Goal: Task Accomplishment & Management: Manage account settings

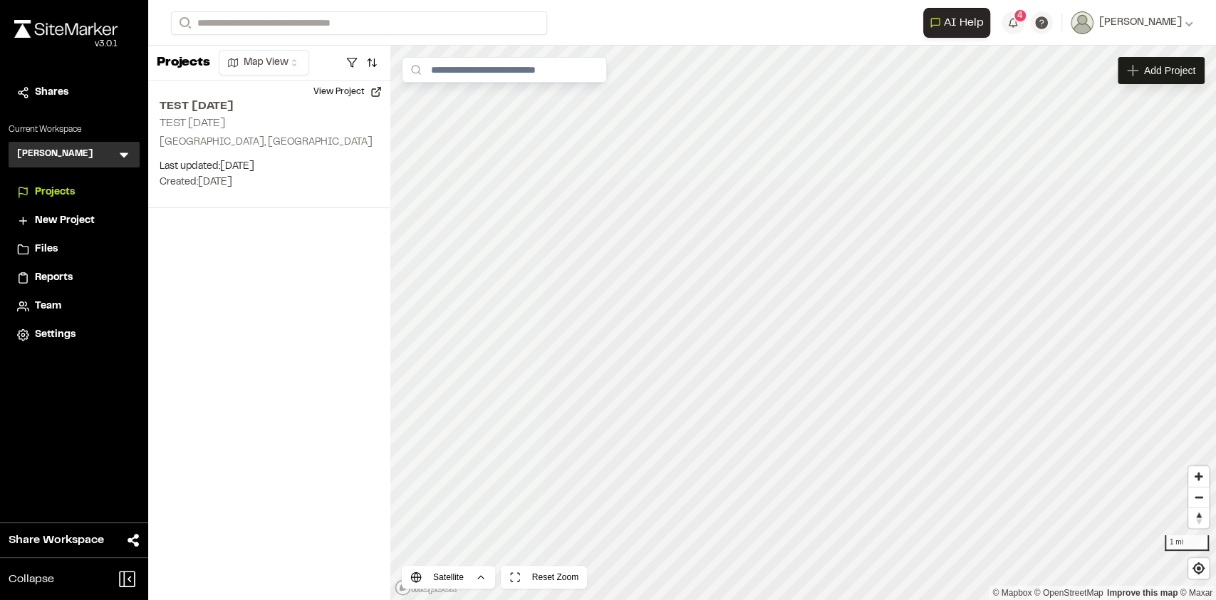
click at [86, 250] on div "Files" at bounding box center [83, 249] width 96 height 16
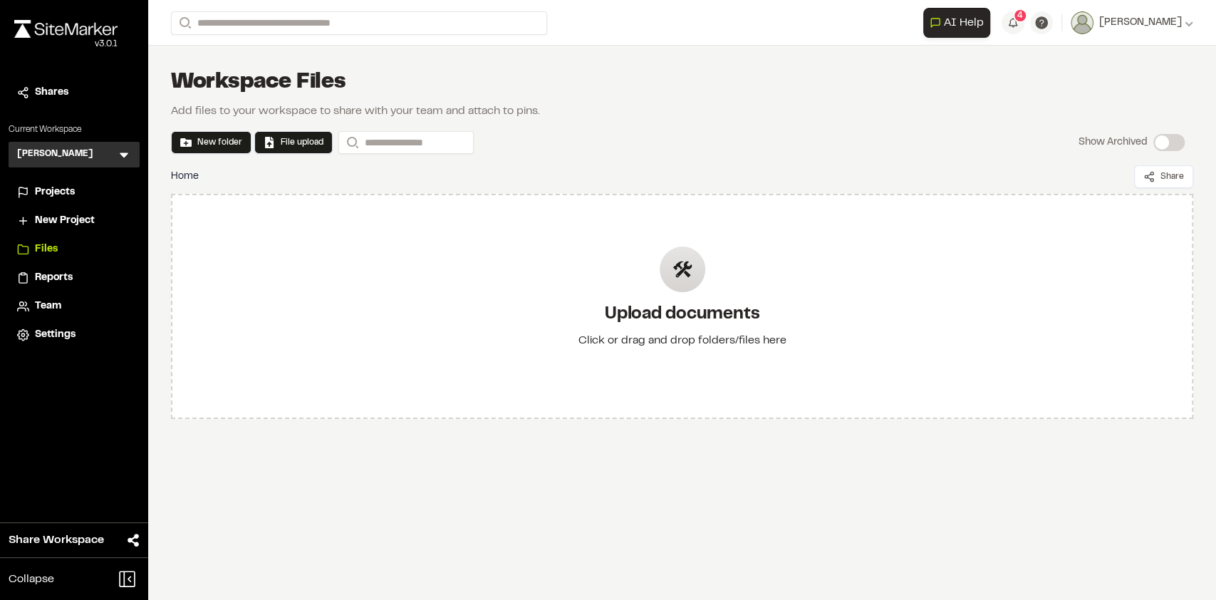
click at [126, 154] on icon at bounding box center [124, 155] width 9 height 5
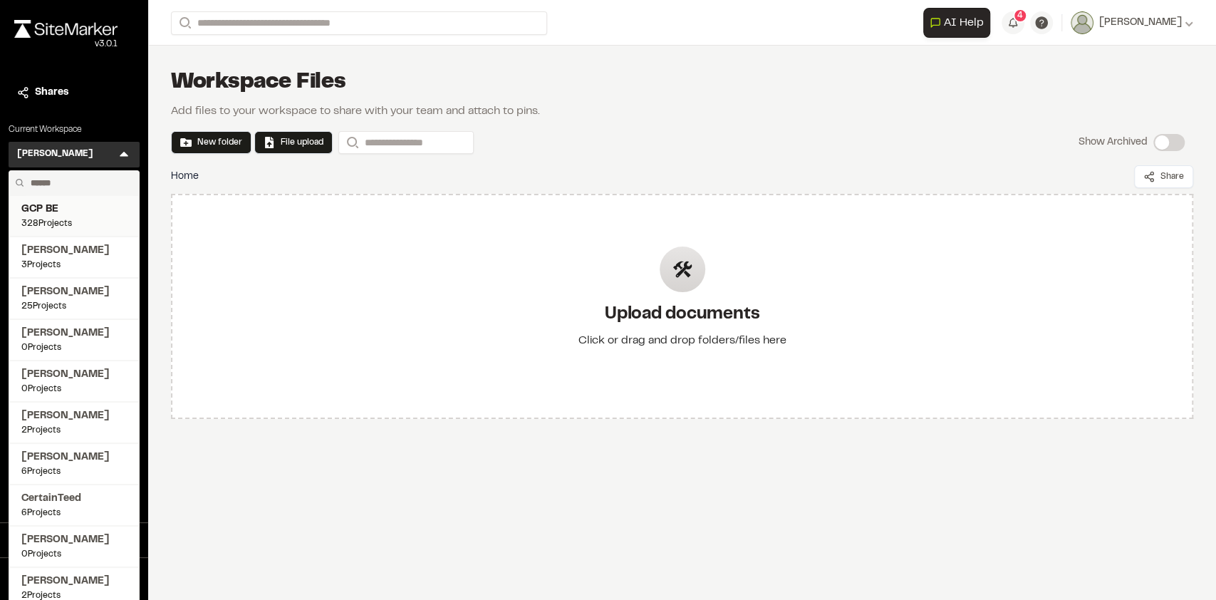
click at [71, 211] on span "GCP BE" at bounding box center [73, 210] width 105 height 16
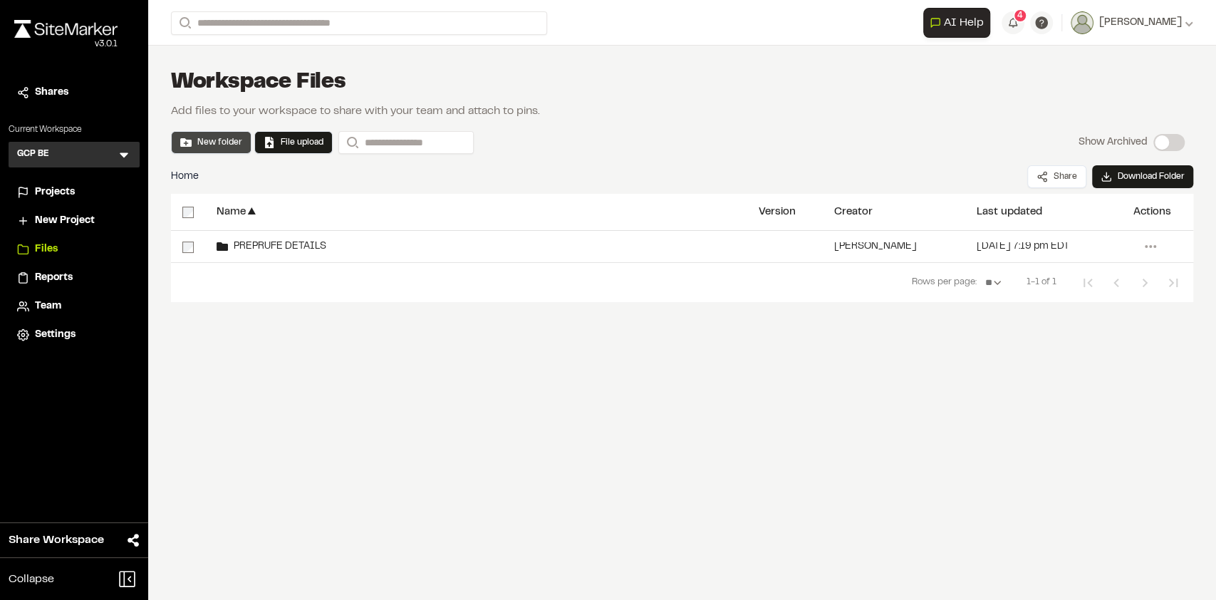
click at [227, 145] on button "New folder" at bounding box center [211, 142] width 62 height 13
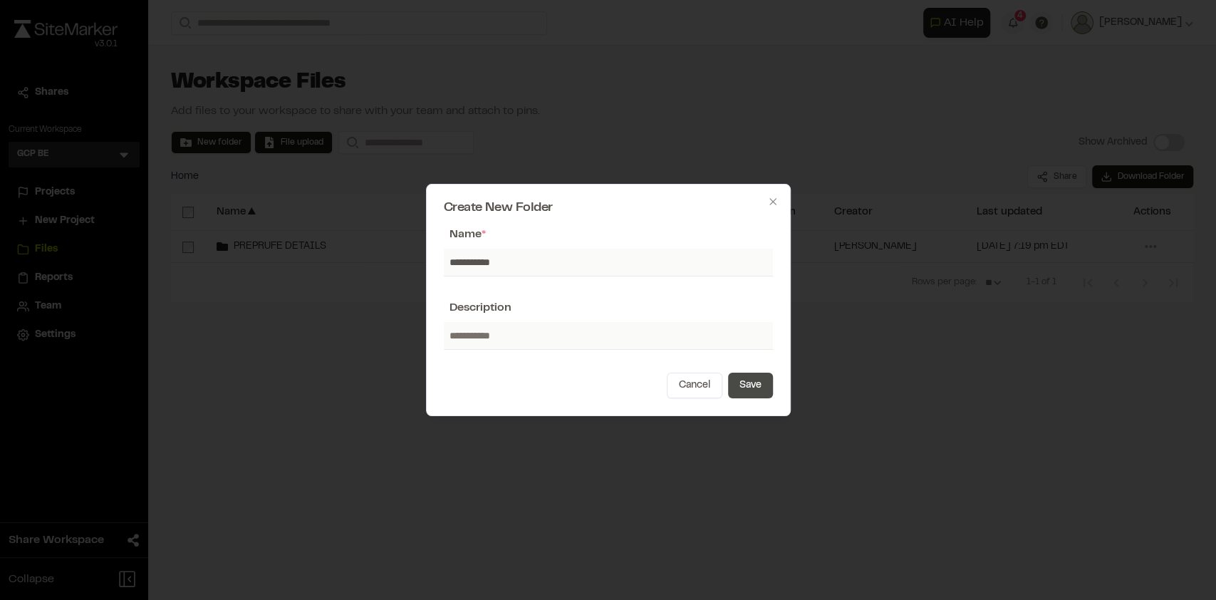
type input "**********"
click at [763, 386] on button "Save" at bounding box center [750, 385] width 45 height 26
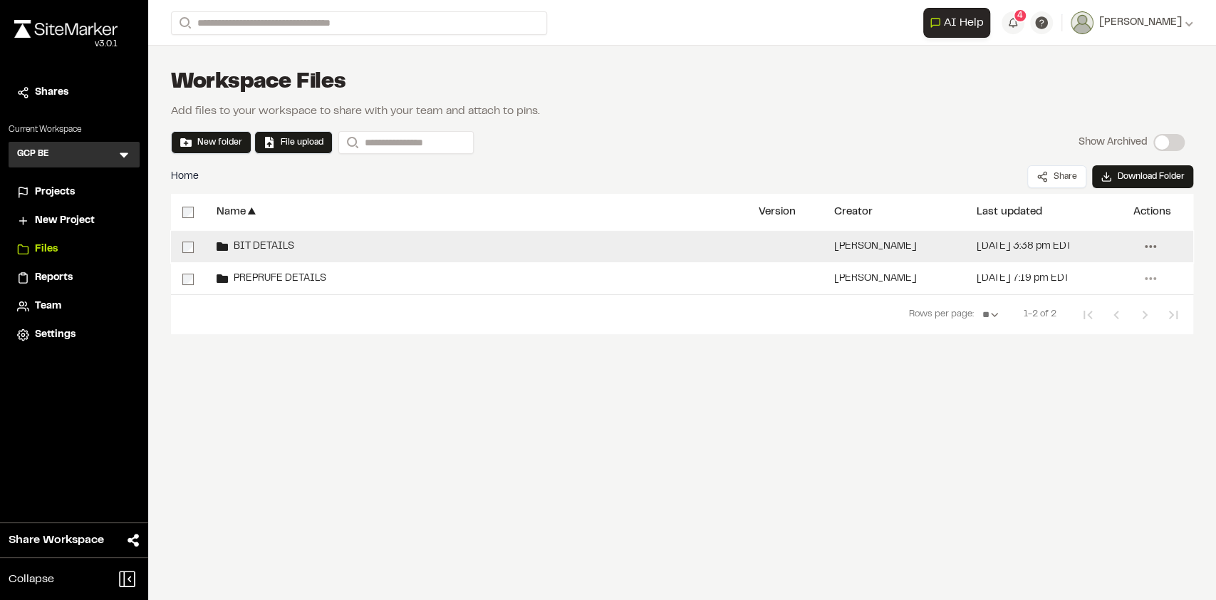
click at [1144, 249] on icon at bounding box center [1150, 246] width 23 height 23
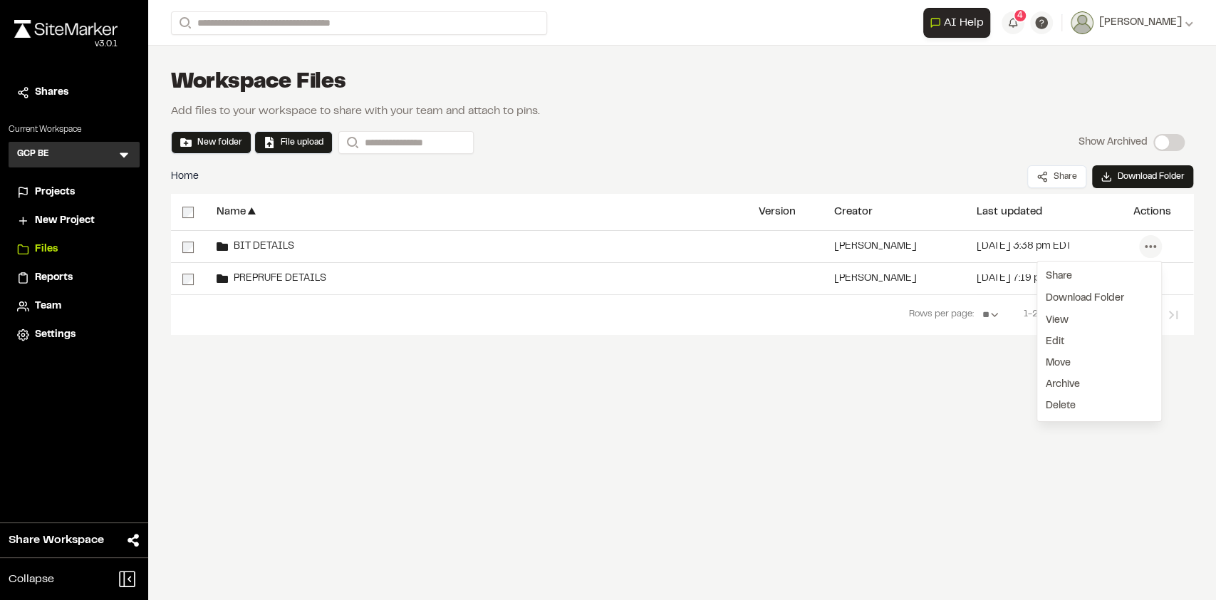
click at [802, 389] on div "Name ▲ Version Creator ▲ Last updated ▲ Actions BIT DETAILS [PERSON_NAME] [DATE…" at bounding box center [682, 301] width 1022 height 214
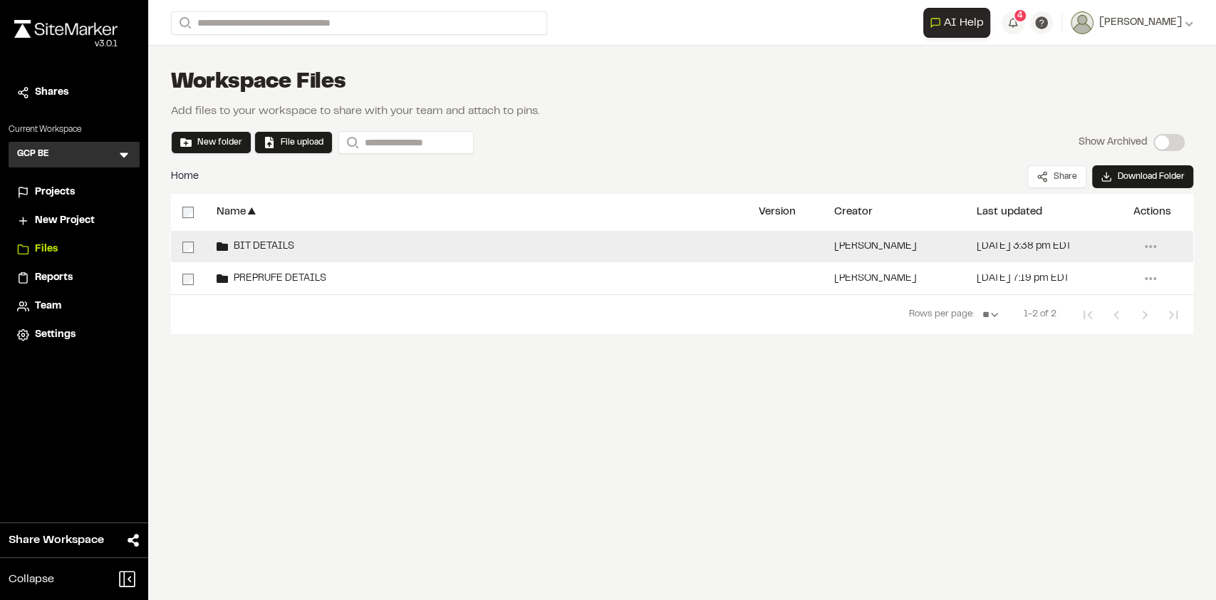
click at [259, 243] on span "BIT DETAILS" at bounding box center [261, 246] width 66 height 9
click at [270, 249] on span "BIT DETAILS" at bounding box center [261, 246] width 66 height 9
click at [1157, 241] on icon at bounding box center [1150, 246] width 23 height 23
click at [1066, 335] on button "Edit" at bounding box center [1055, 341] width 36 height 21
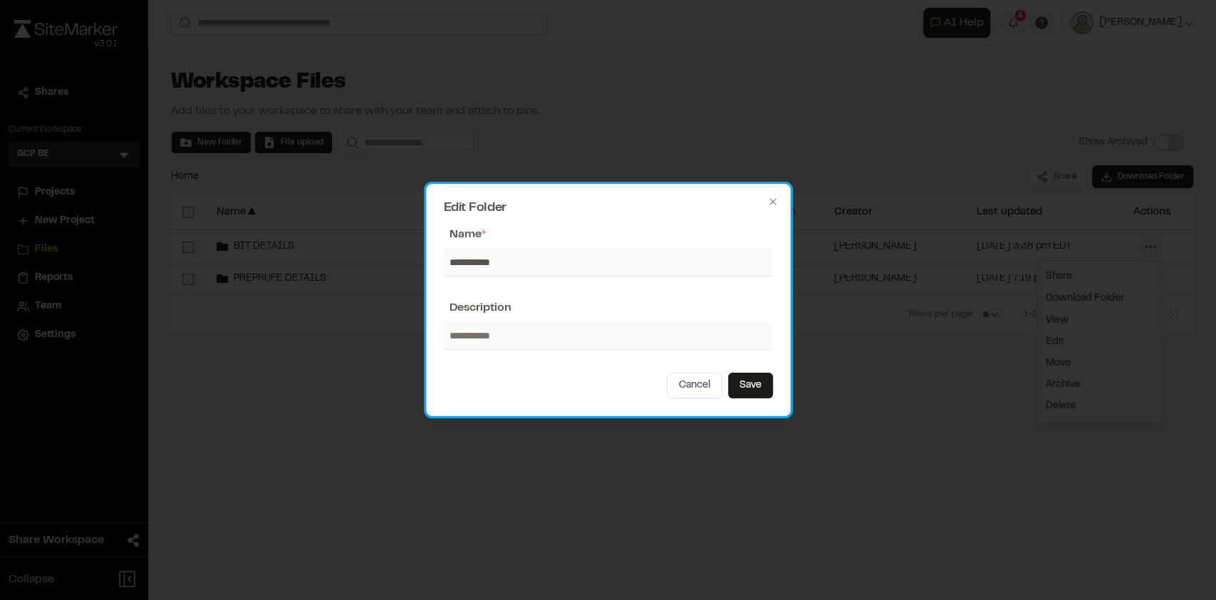
click at [765, 209] on h2 "Edit Folder" at bounding box center [608, 208] width 329 height 13
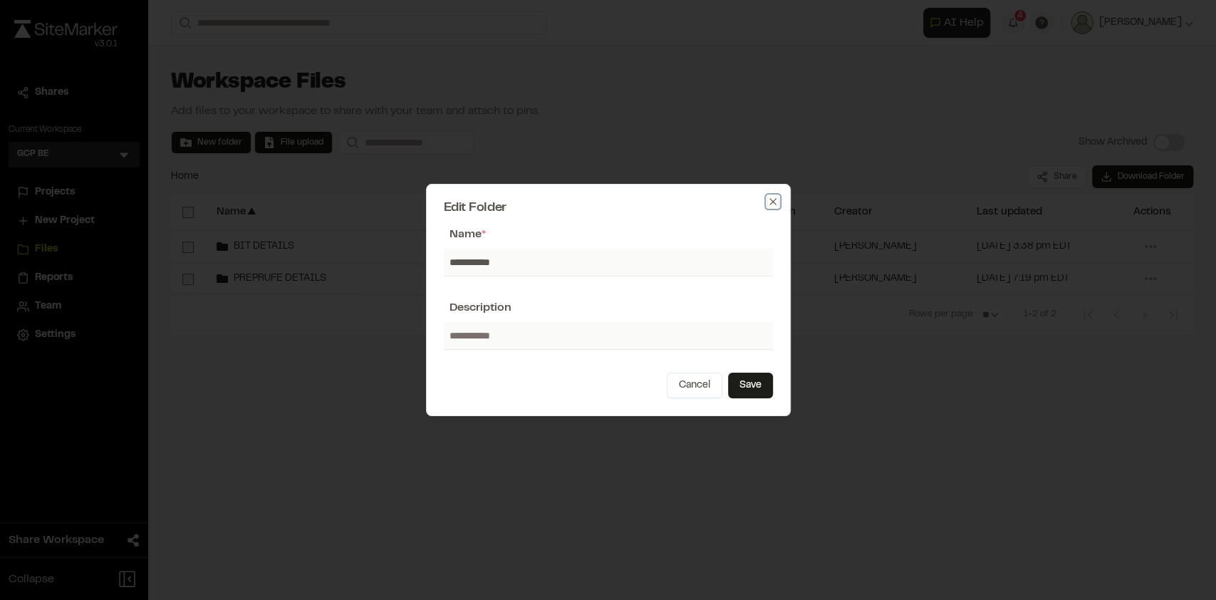
click at [774, 200] on icon "button" at bounding box center [772, 201] width 11 height 11
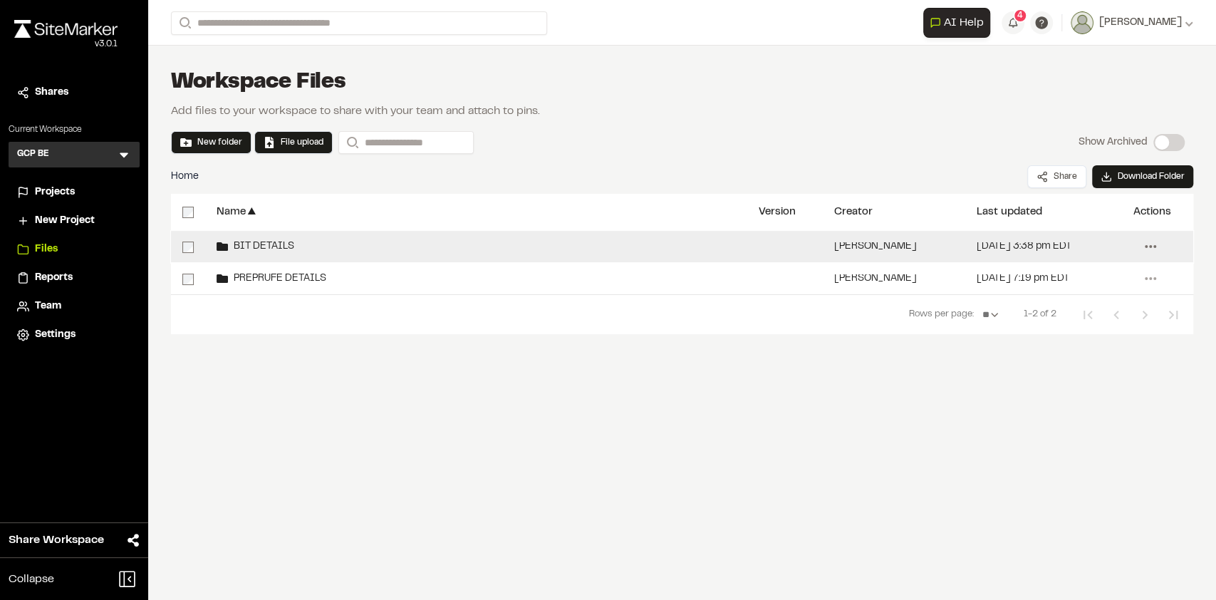
click at [1148, 246] on icon at bounding box center [1150, 246] width 23 height 23
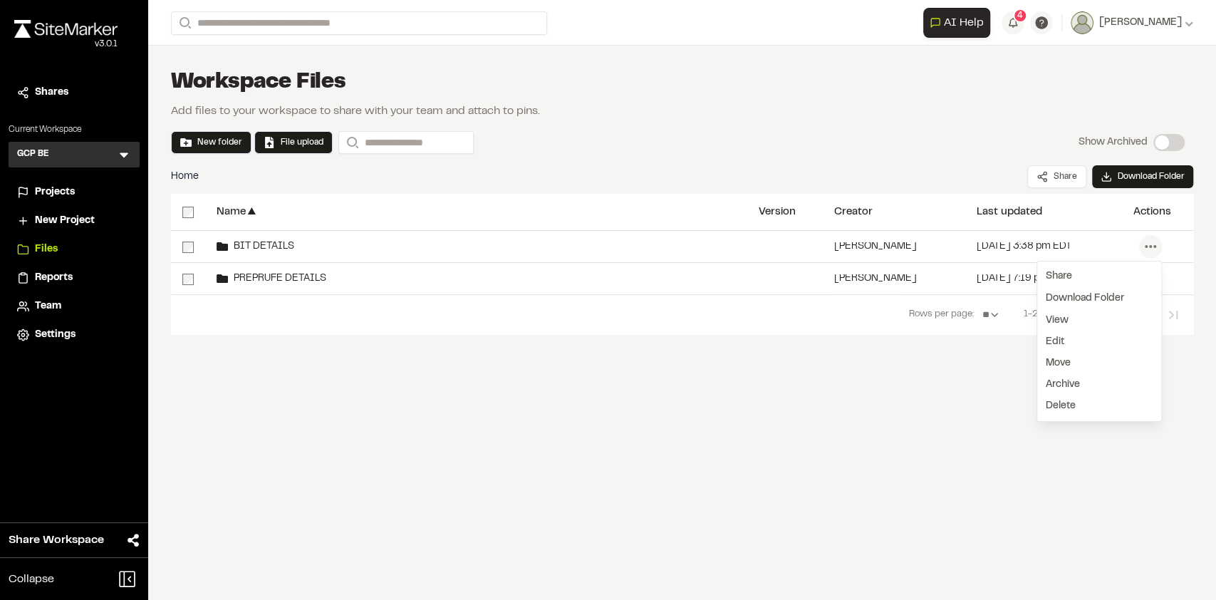
click at [1065, 321] on link "View" at bounding box center [1099, 320] width 124 height 21
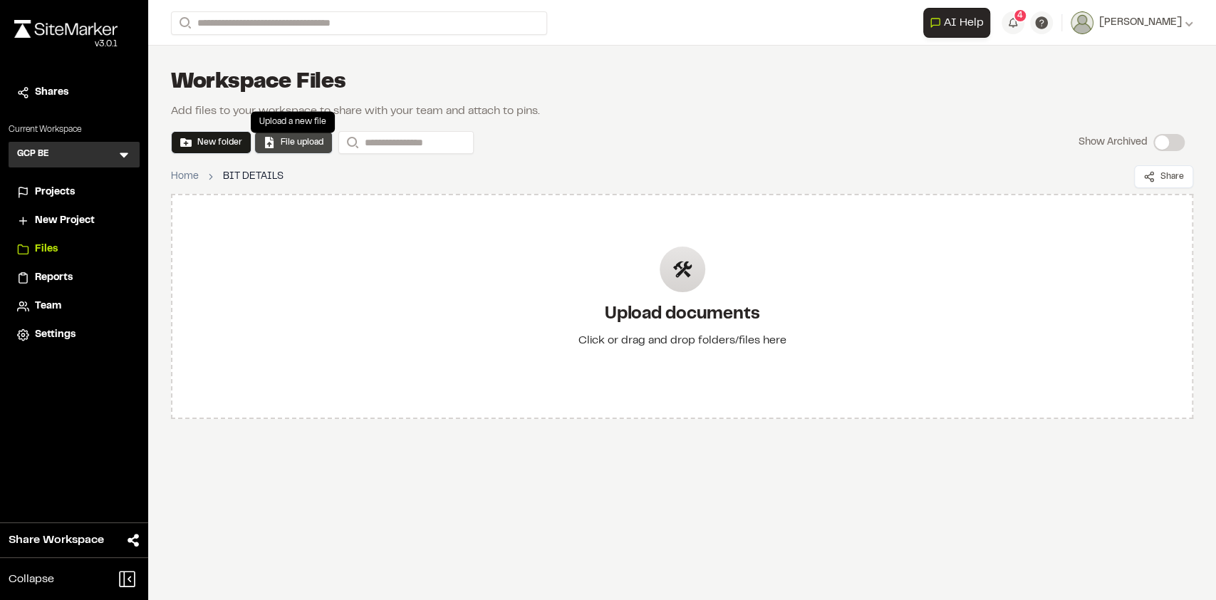
click at [313, 148] on button "File upload" at bounding box center [294, 142] width 60 height 13
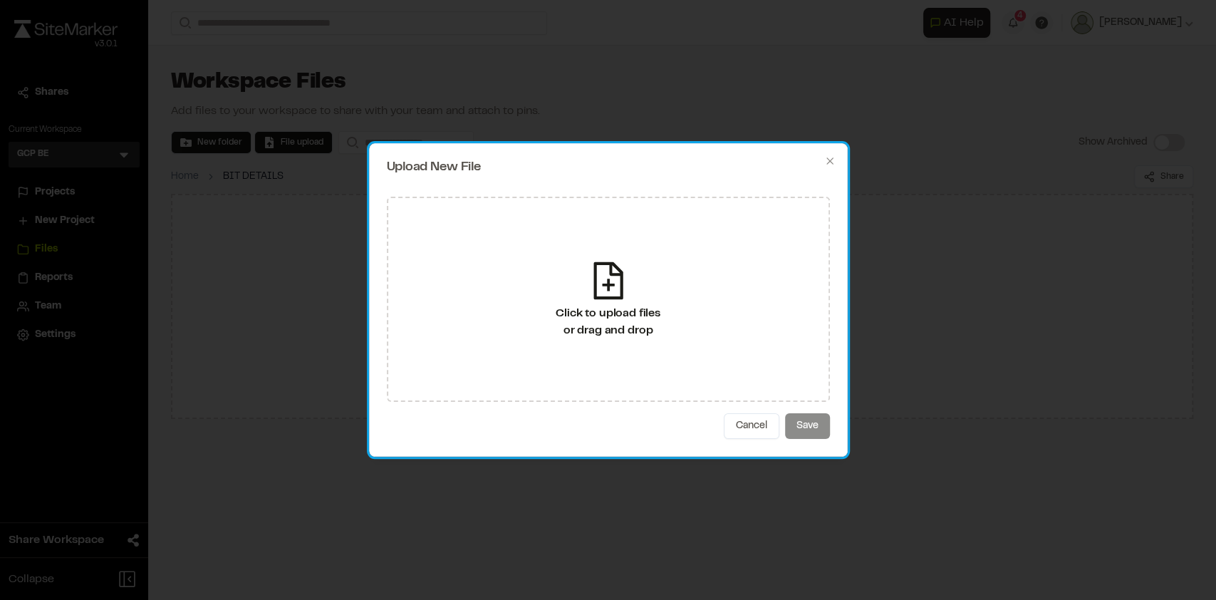
click at [820, 167] on h2 "Upload New File" at bounding box center [608, 167] width 443 height 13
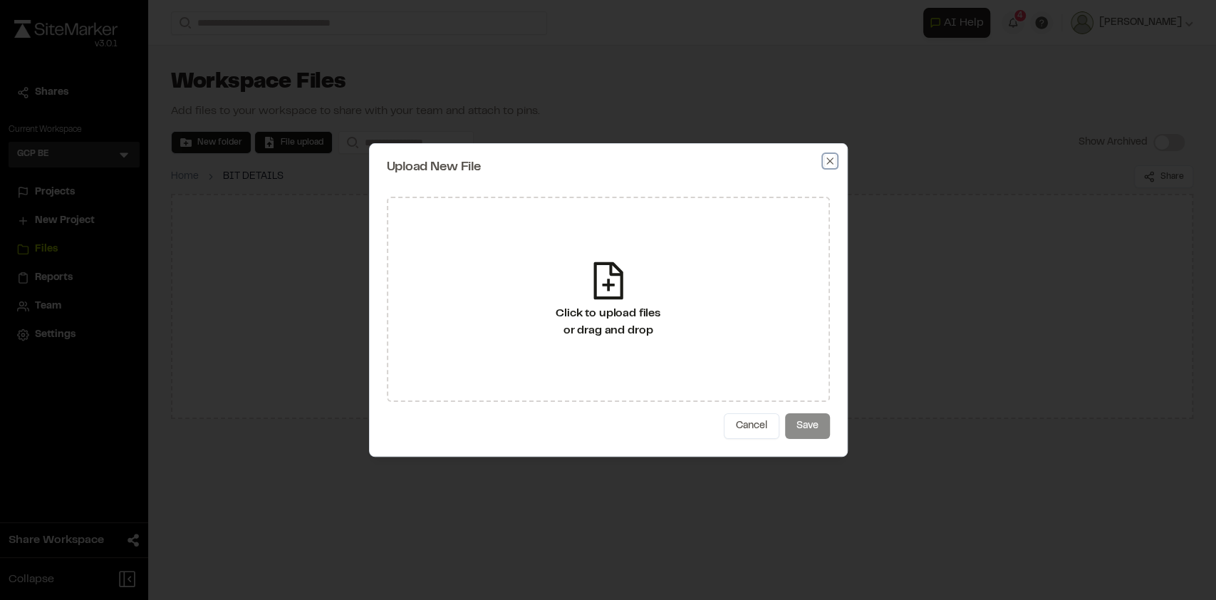
click at [826, 162] on icon "button" at bounding box center [829, 160] width 11 height 11
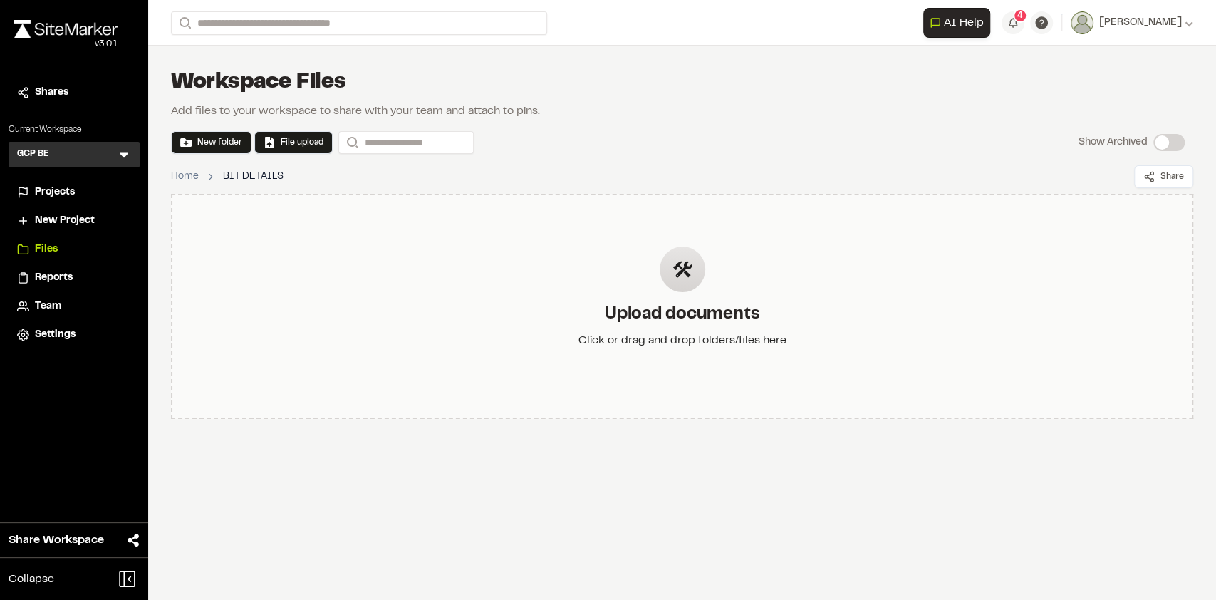
click at [608, 354] on div "Upload documents Click or drag and drop folders/files here" at bounding box center [682, 306] width 231 height 165
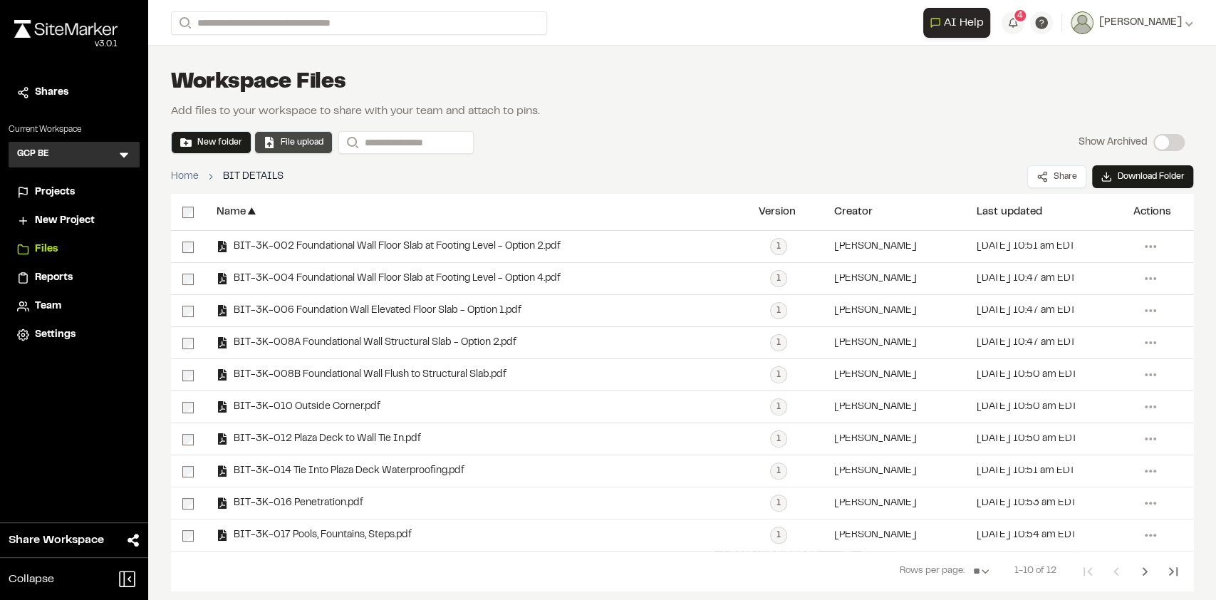
click at [284, 140] on button "File upload" at bounding box center [294, 142] width 60 height 13
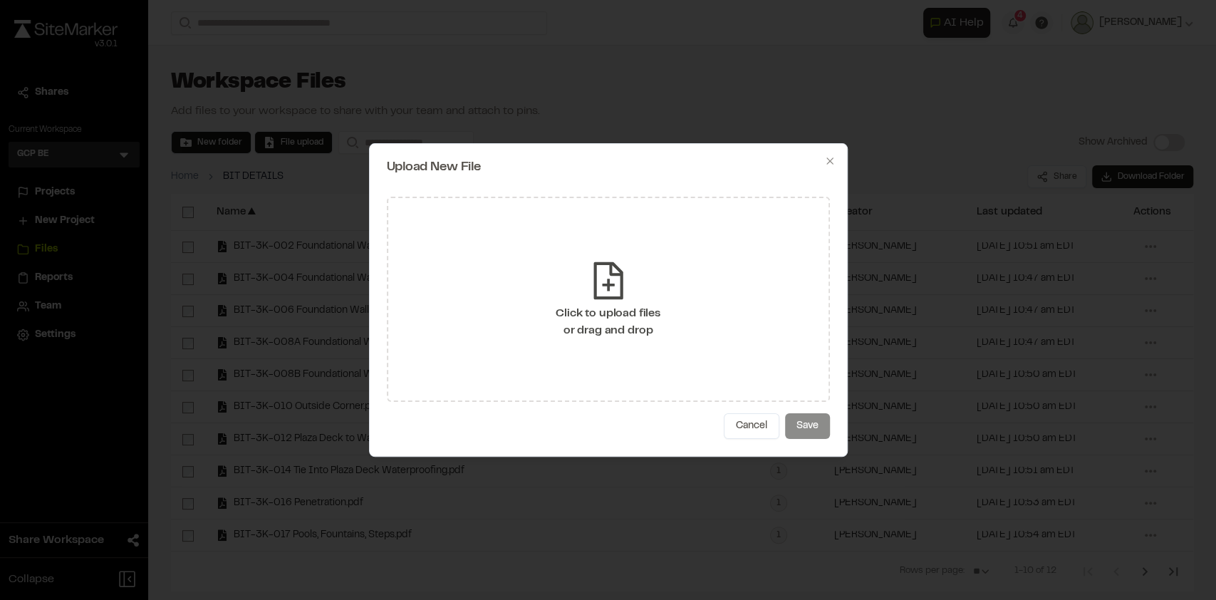
click at [687, 313] on div "Click to upload files or drag and drop" at bounding box center [608, 299] width 443 height 205
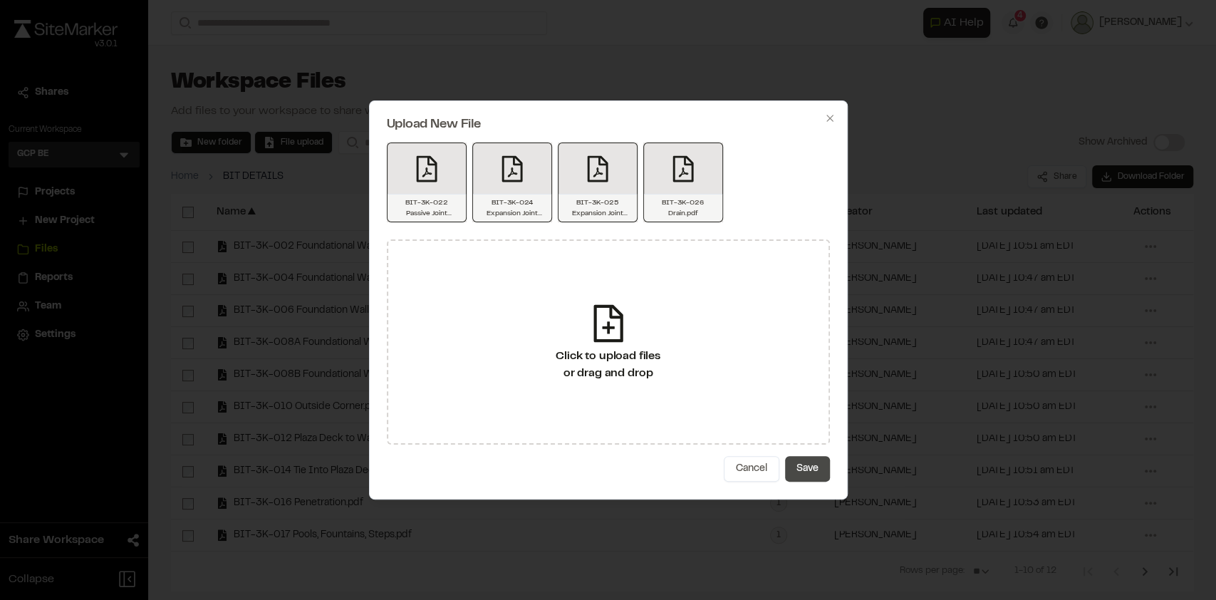
click at [805, 464] on button "Save" at bounding box center [807, 469] width 45 height 26
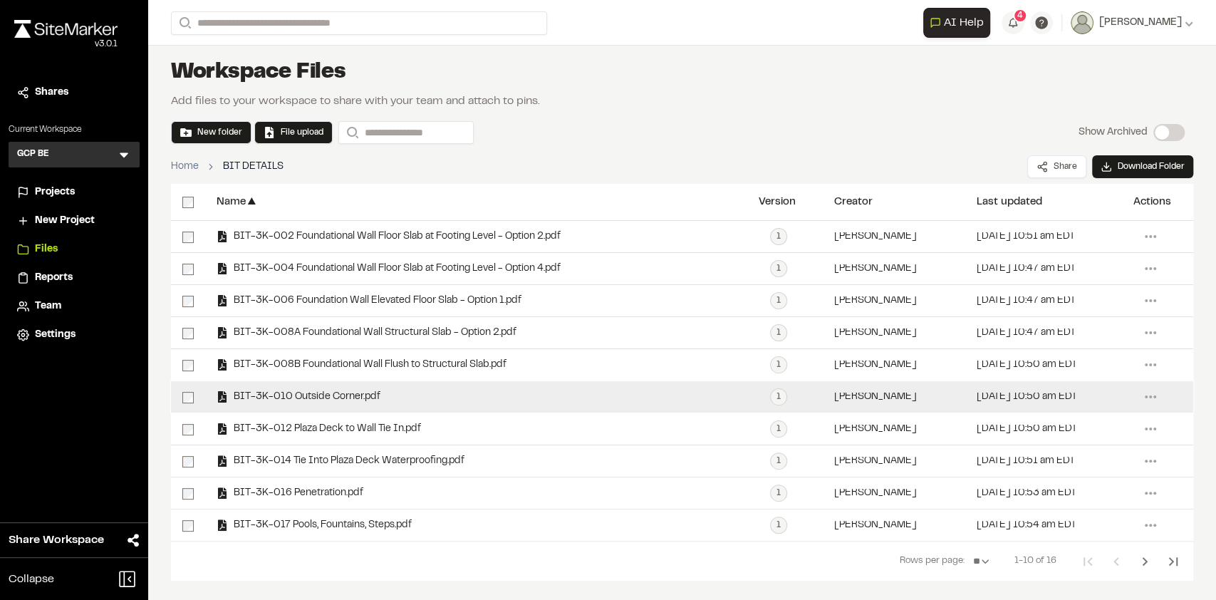
scroll to position [12, 0]
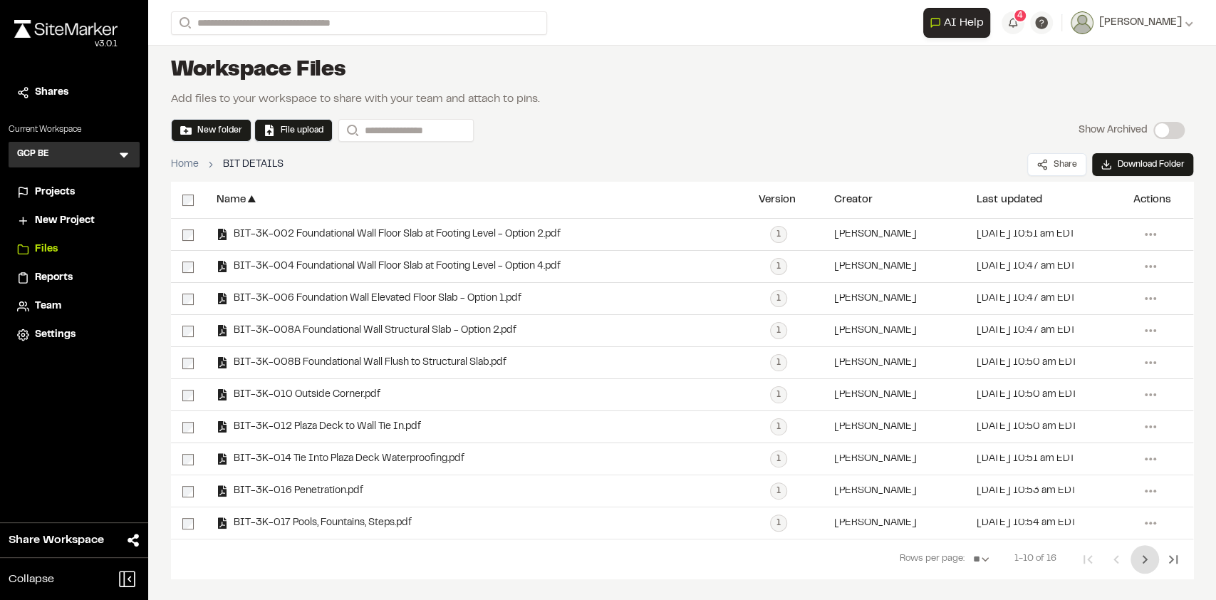
click at [1136, 556] on icon "Next Page" at bounding box center [1144, 559] width 17 height 17
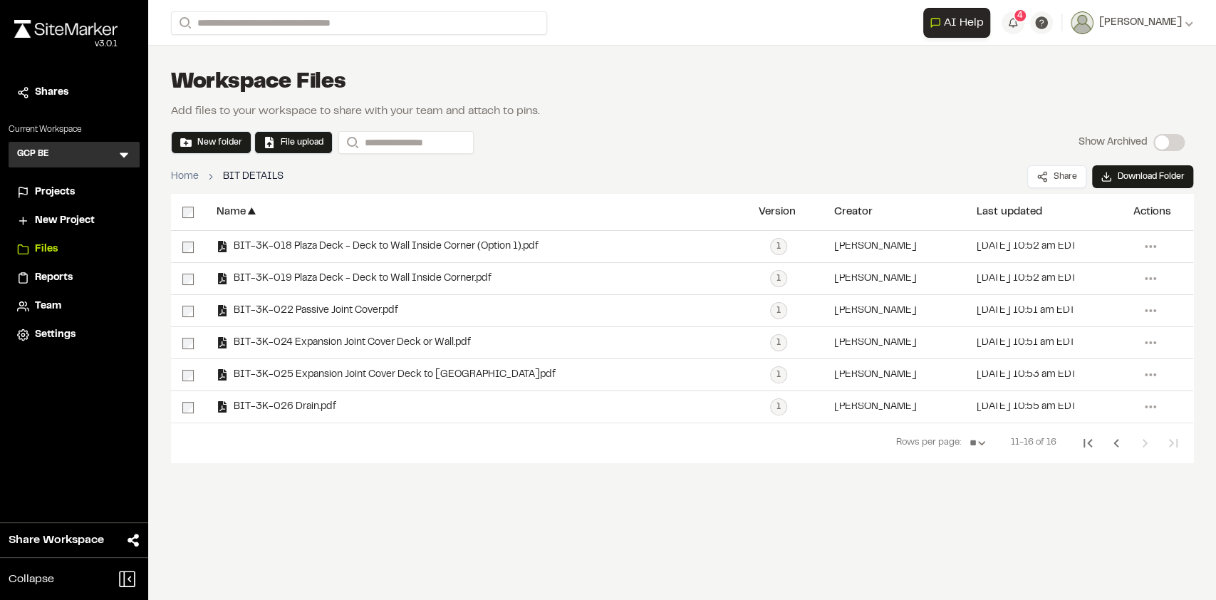
scroll to position [0, 0]
click at [1110, 442] on icon "Previous Page" at bounding box center [1115, 442] width 17 height 17
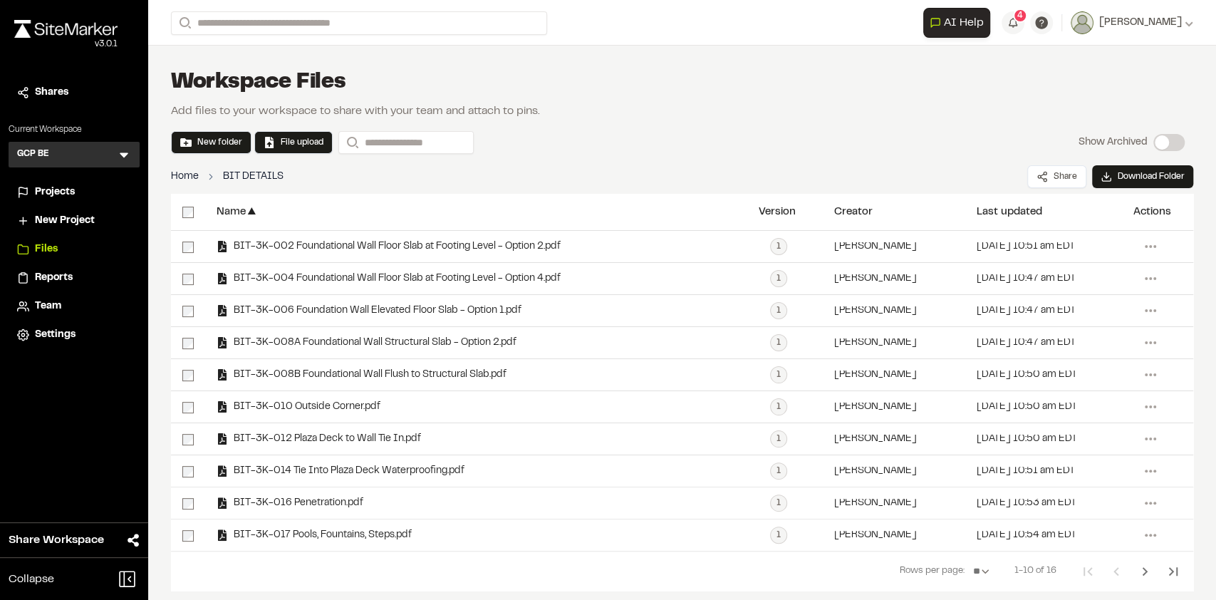
click at [191, 176] on link "Home" at bounding box center [185, 177] width 28 height 16
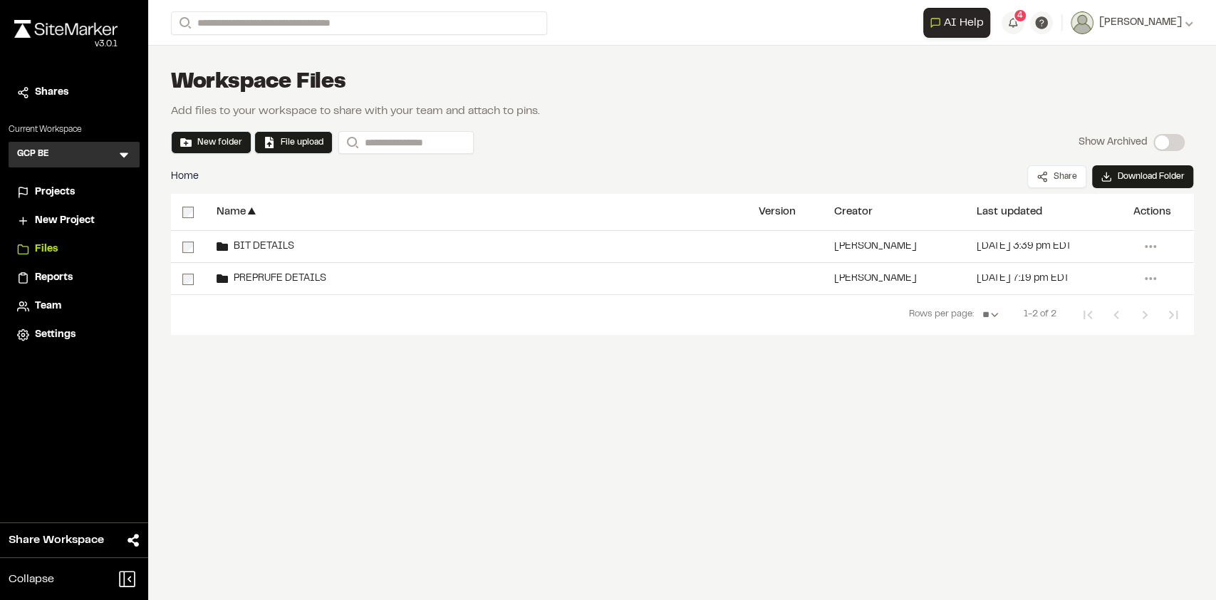
click at [390, 446] on div "**********" at bounding box center [682, 300] width 1068 height 600
click at [1020, 20] on div "4" at bounding box center [1020, 16] width 14 height 14
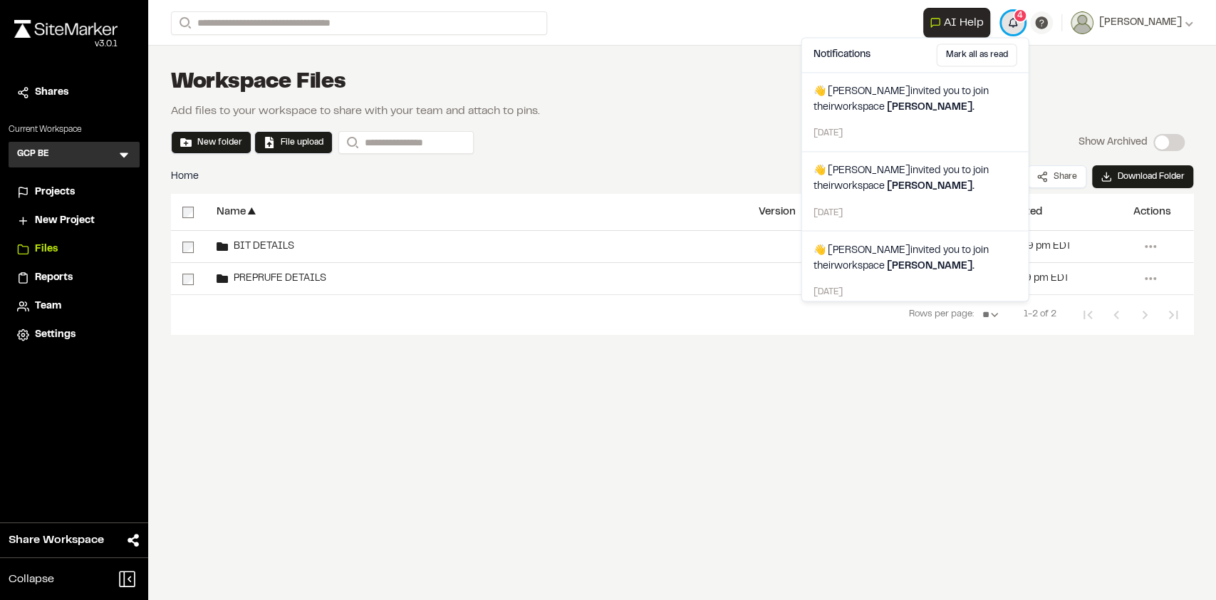
click at [1020, 20] on div "4" at bounding box center [1020, 16] width 14 height 14
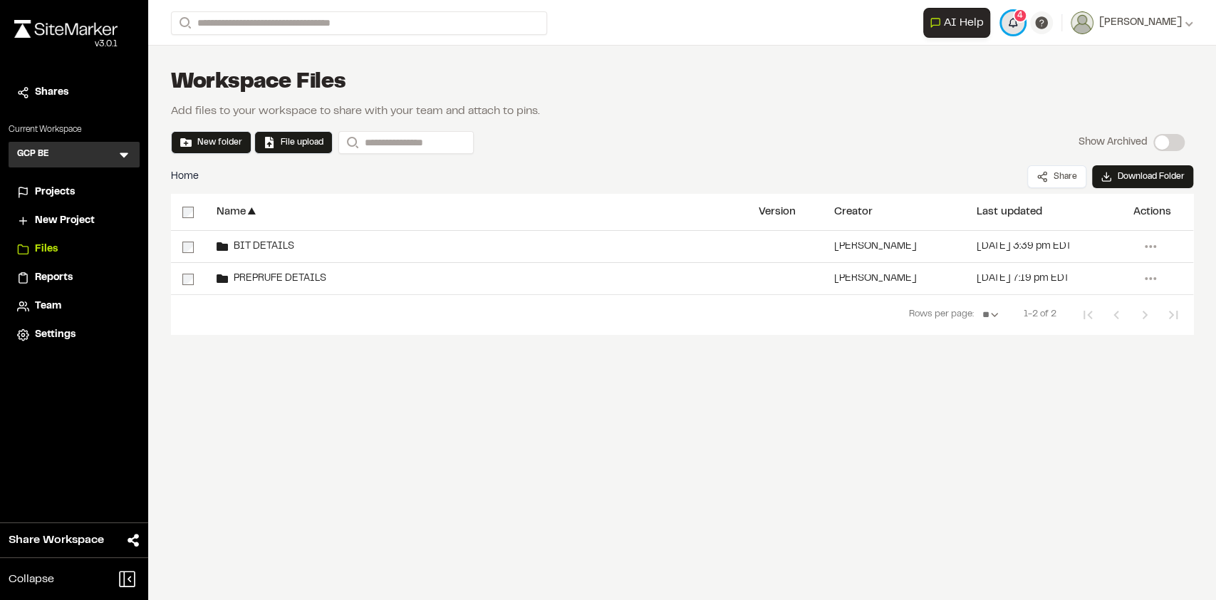
click at [1020, 20] on div "4" at bounding box center [1020, 16] width 14 height 14
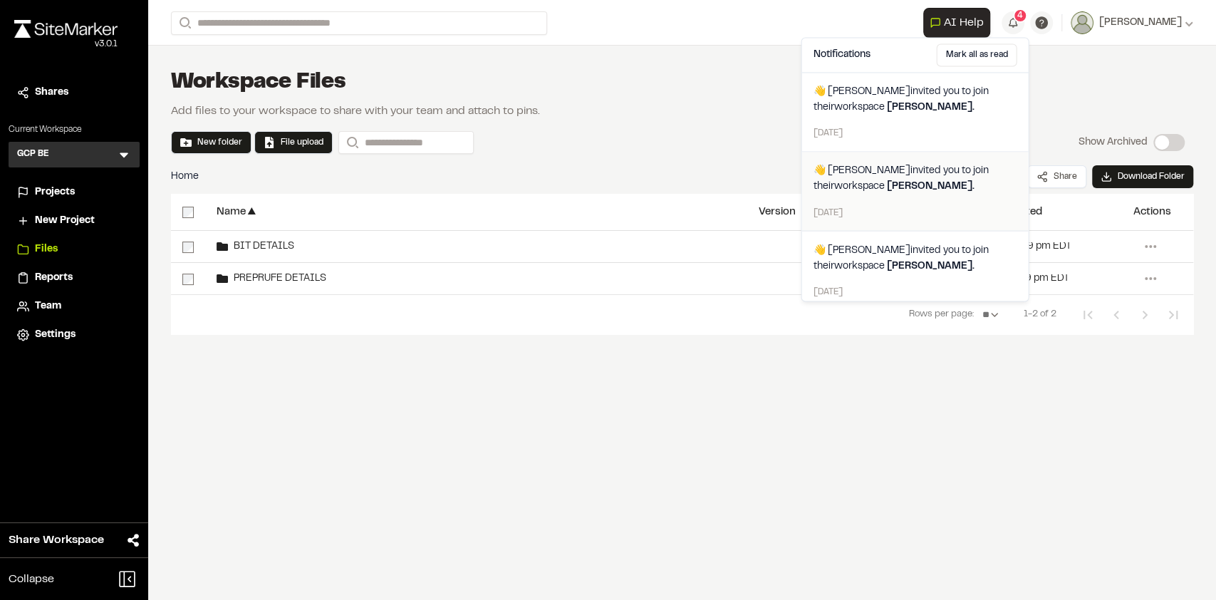
scroll to position [87, 0]
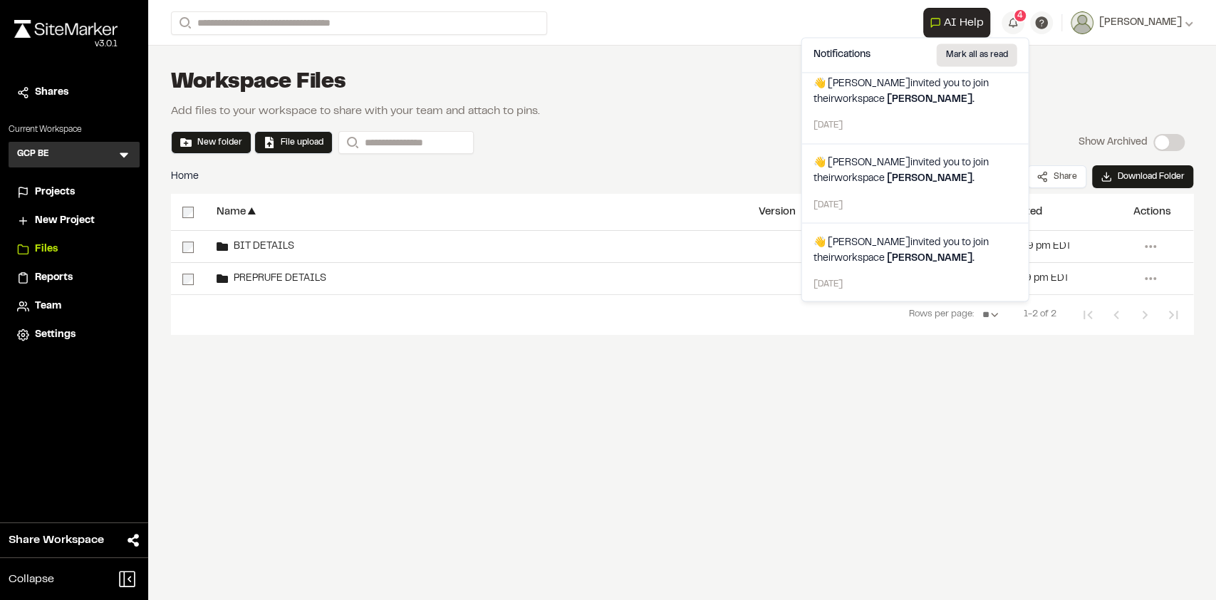
click at [964, 57] on button "Mark all as read" at bounding box center [976, 54] width 80 height 23
click at [964, 58] on button "Mark all as read" at bounding box center [976, 54] width 80 height 23
click at [1020, 24] on button "4" at bounding box center [1012, 22] width 23 height 23
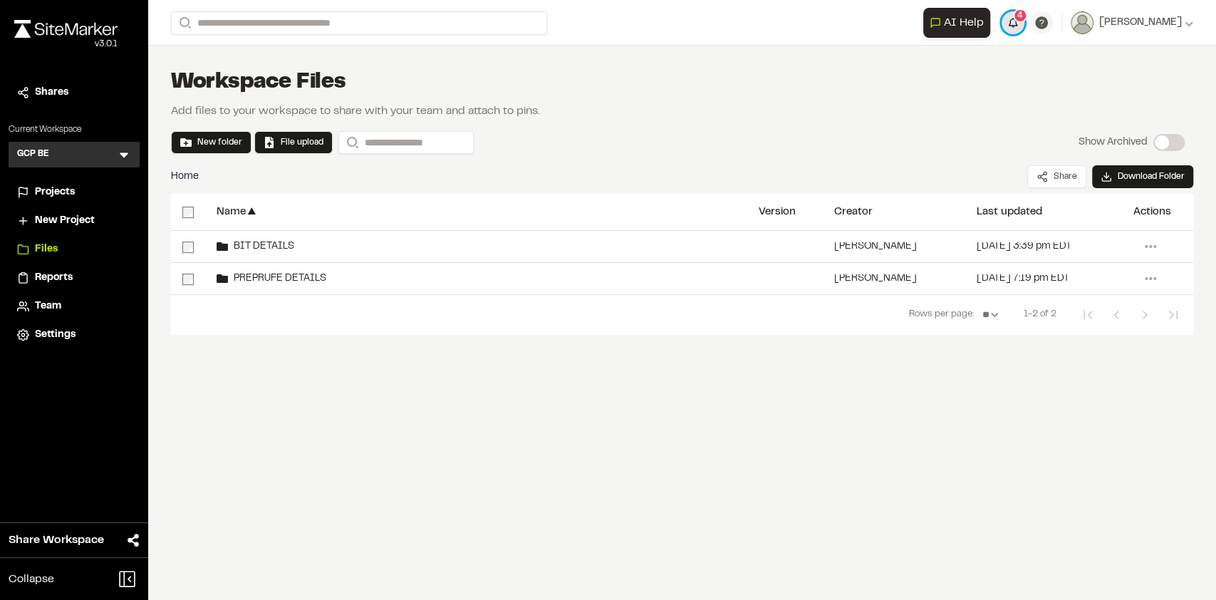
click at [1021, 24] on button "4" at bounding box center [1012, 22] width 23 height 23
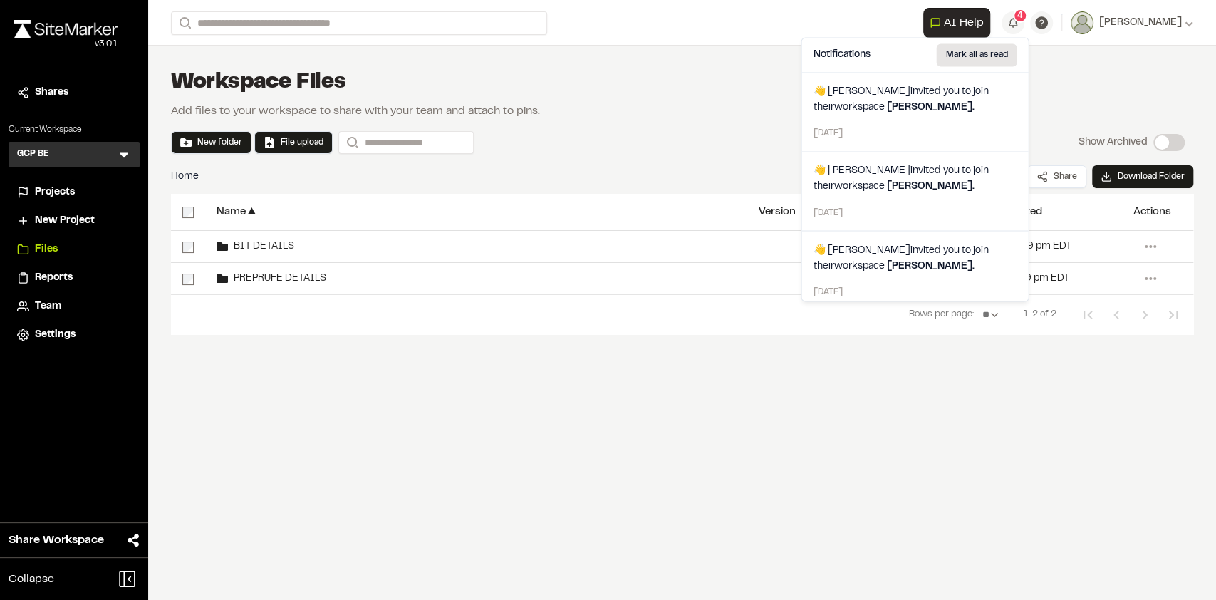
click at [984, 60] on button "Mark all as read" at bounding box center [976, 54] width 80 height 23
click at [981, 58] on button "Mark all as read" at bounding box center [976, 54] width 80 height 23
